Goal: Find specific page/section: Find specific page/section

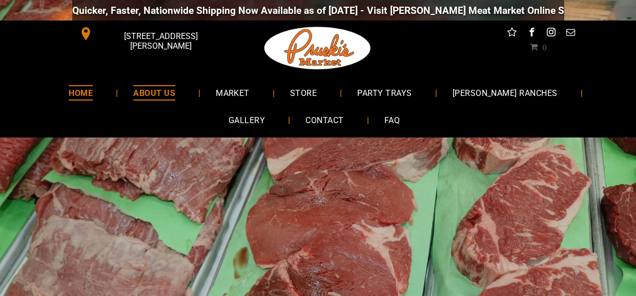
click at [133, 94] on span "ABOUT US" at bounding box center [154, 92] width 42 height 15
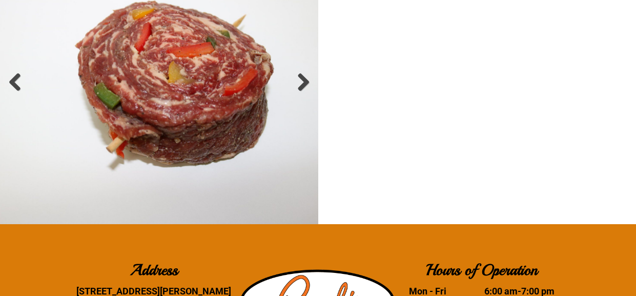
scroll to position [1724, 0]
